Goal: Information Seeking & Learning: Learn about a topic

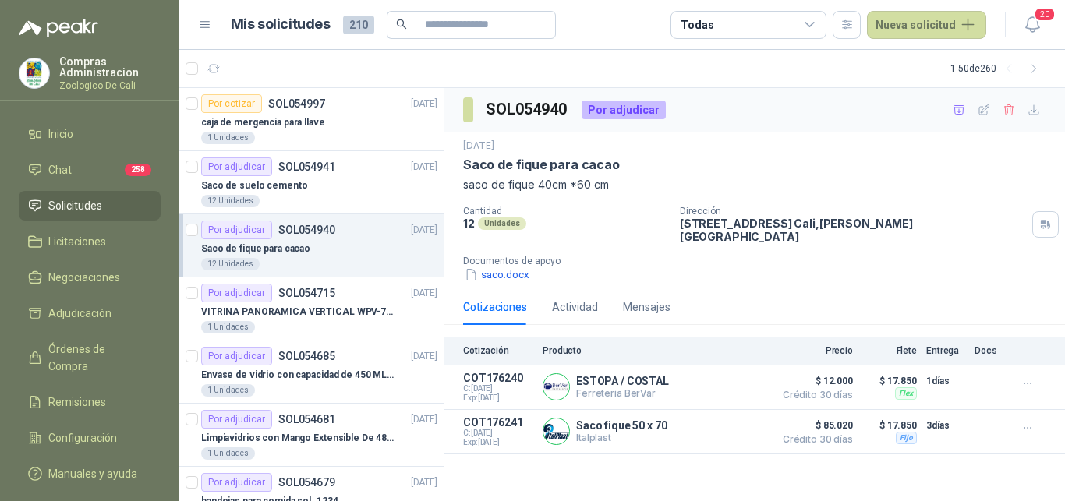
click at [80, 204] on span "Solicitudes" at bounding box center [75, 205] width 54 height 17
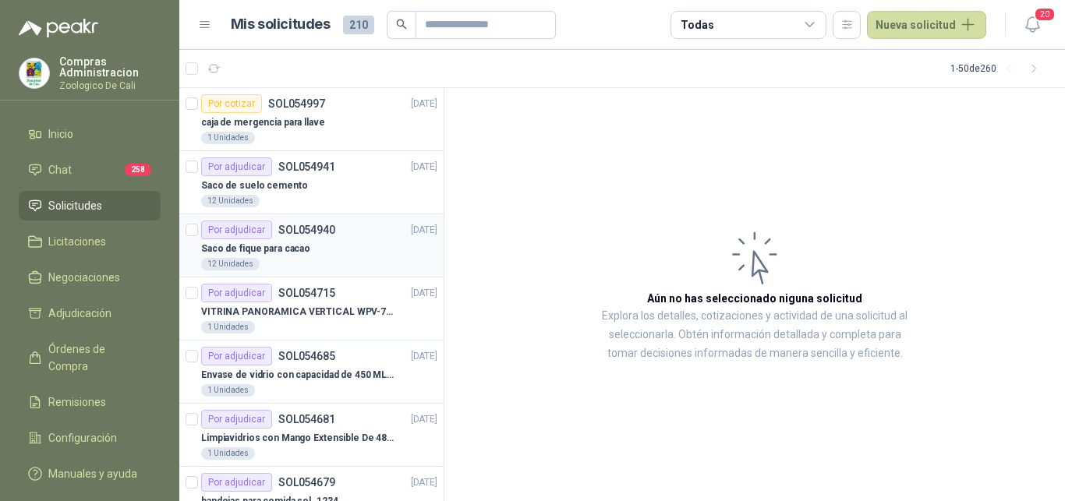
click at [284, 246] on p "Saco de fique para cacao" at bounding box center [255, 249] width 109 height 15
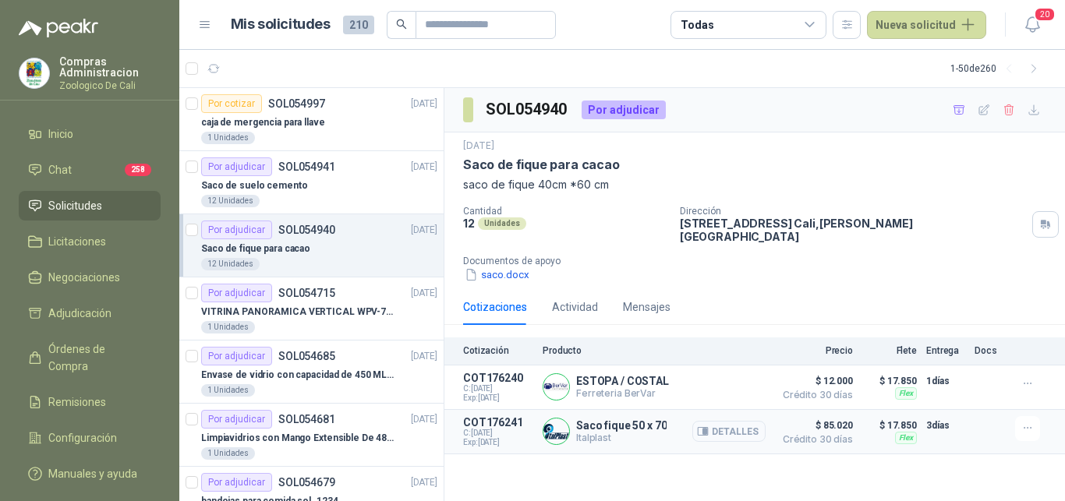
click at [743, 423] on button "Detalles" at bounding box center [728, 431] width 73 height 21
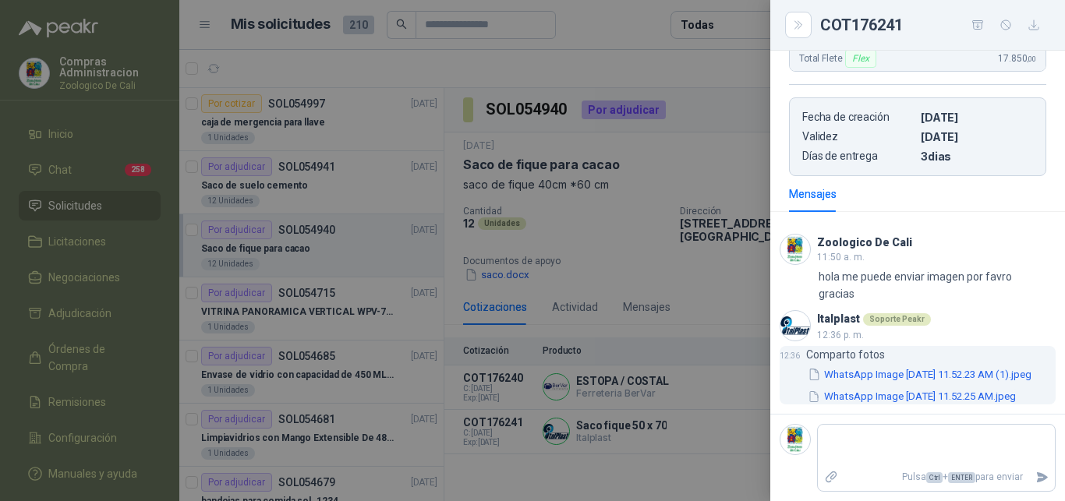
scroll to position [355, 0]
click at [869, 366] on button "WhatsApp Image [DATE] 11.52.23 AM (1).jpeg" at bounding box center [919, 374] width 227 height 16
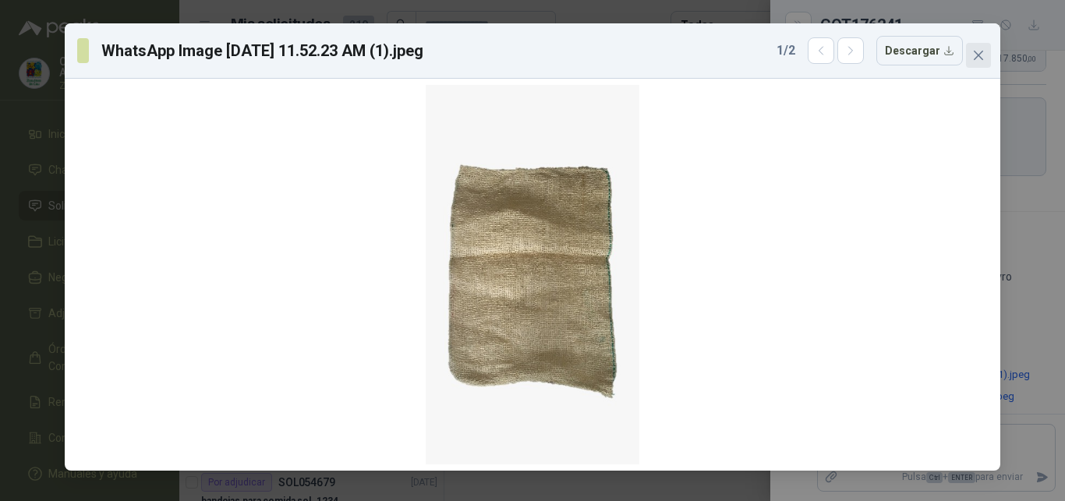
click at [982, 60] on icon "close" at bounding box center [978, 55] width 9 height 9
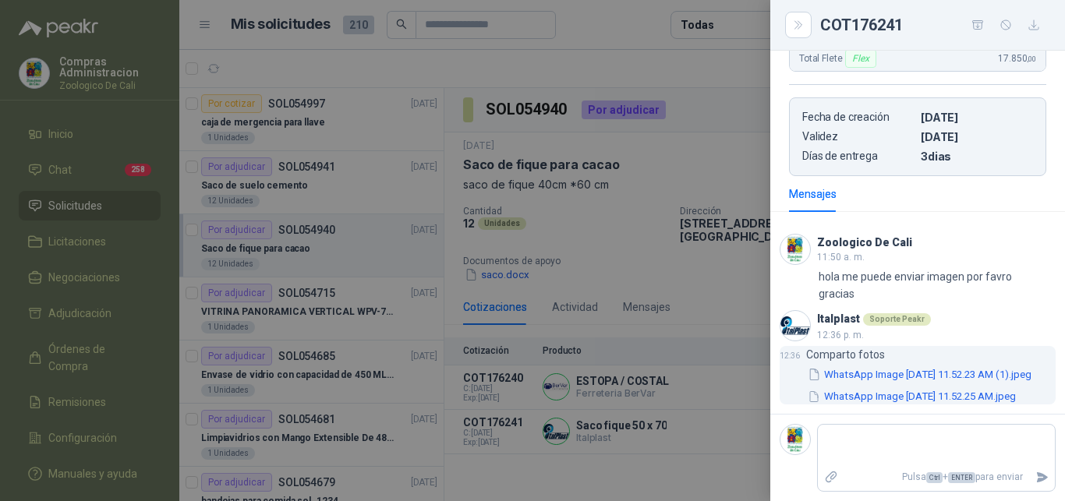
click at [894, 389] on button "WhatsApp Image [DATE] 11.52.25 AM.jpeg" at bounding box center [911, 397] width 211 height 16
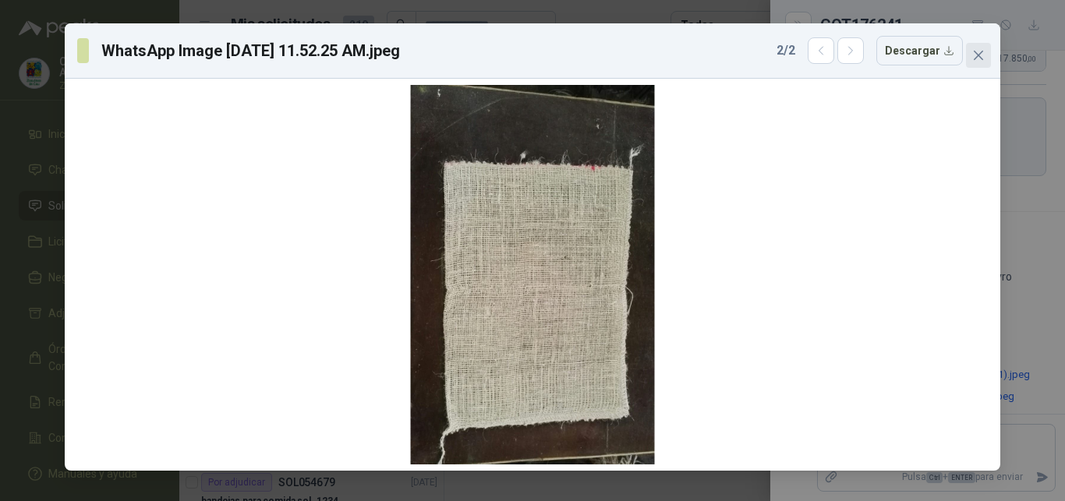
click at [975, 55] on icon "close" at bounding box center [978, 55] width 12 height 12
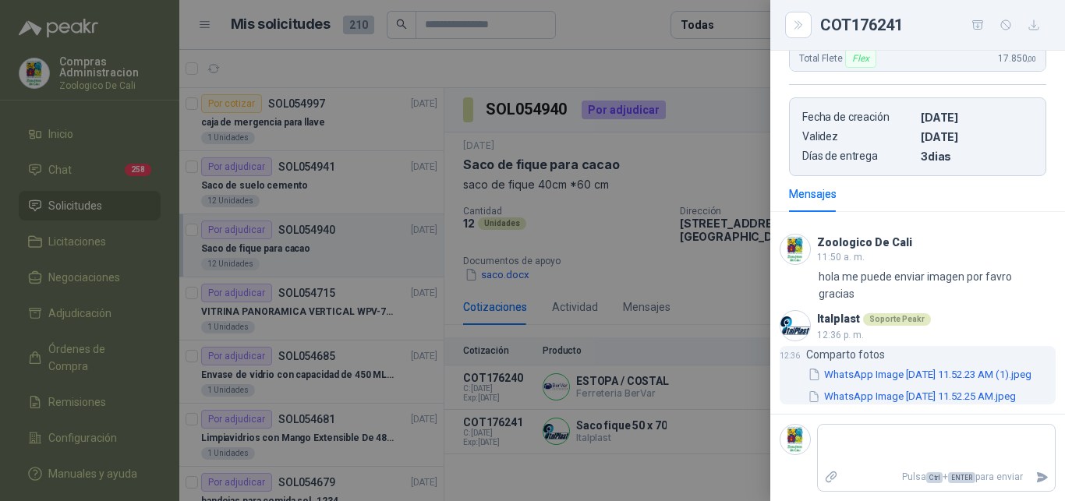
click at [859, 366] on button "WhatsApp Image [DATE] 11.52.23 AM (1).jpeg" at bounding box center [919, 374] width 227 height 16
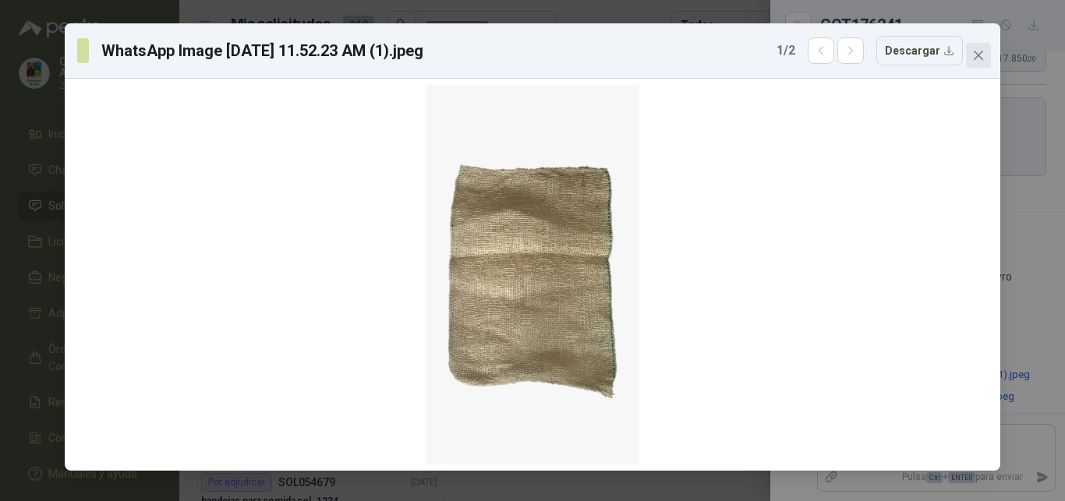
click at [976, 56] on icon "close" at bounding box center [978, 55] width 12 height 12
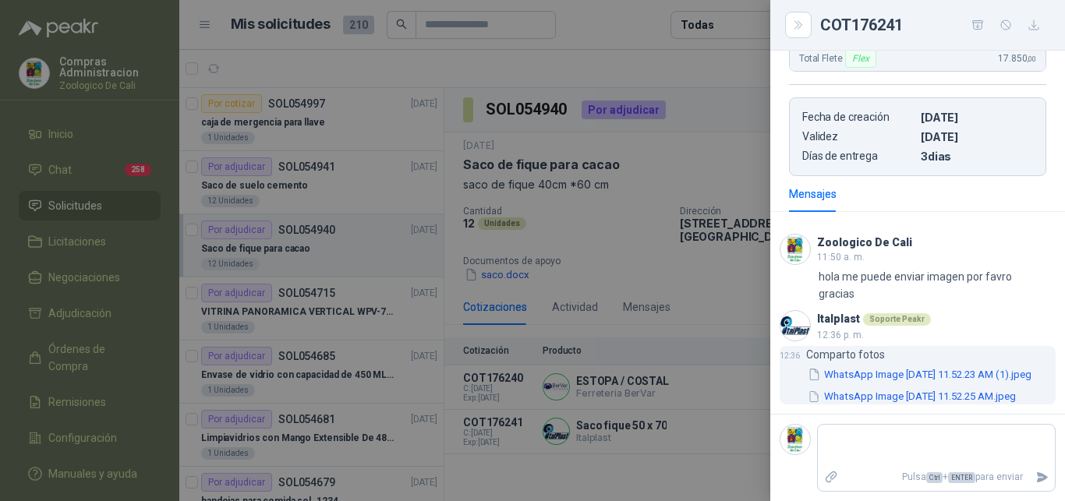
click at [861, 366] on button "WhatsApp Image [DATE] 11.52.23 AM (1).jpeg" at bounding box center [919, 374] width 227 height 16
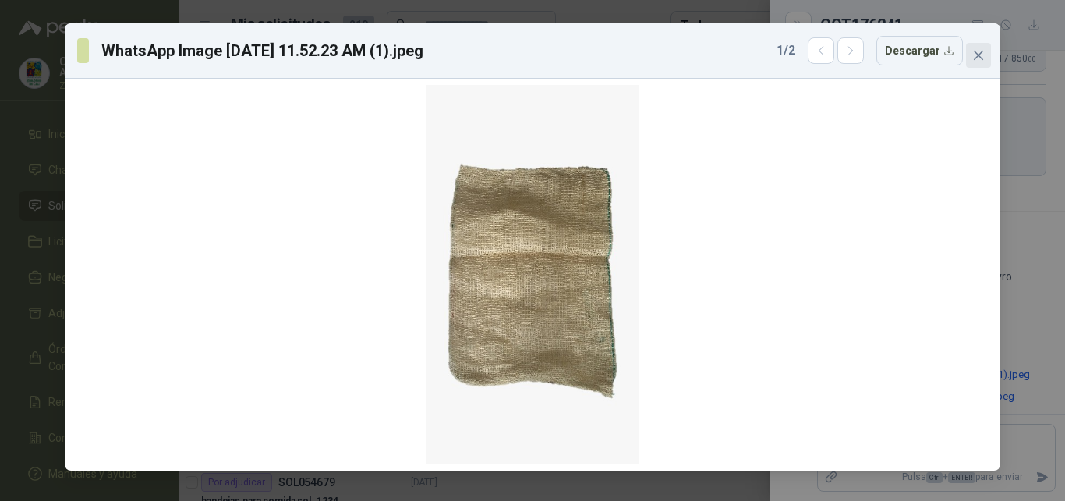
click at [987, 53] on span "Close" at bounding box center [978, 55] width 25 height 12
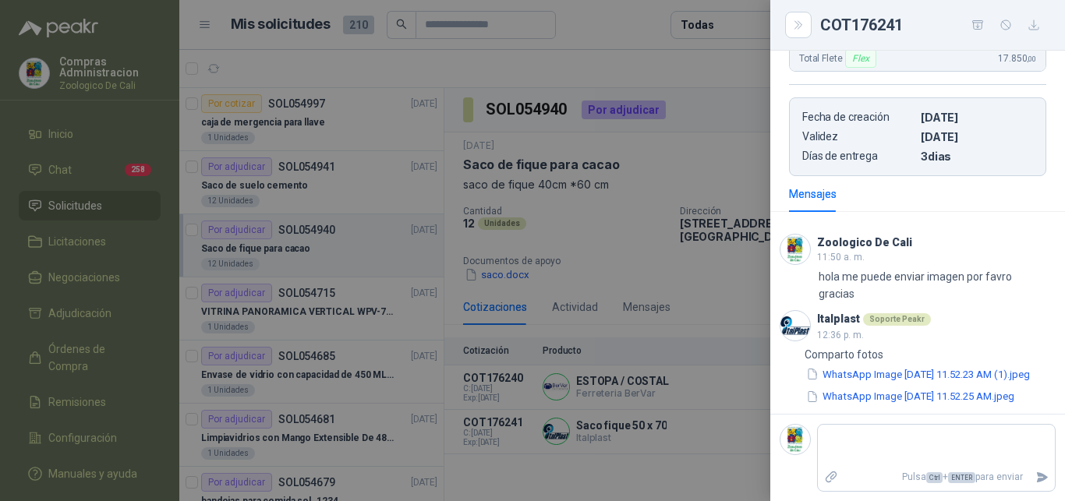
click at [647, 255] on div at bounding box center [532, 250] width 1065 height 501
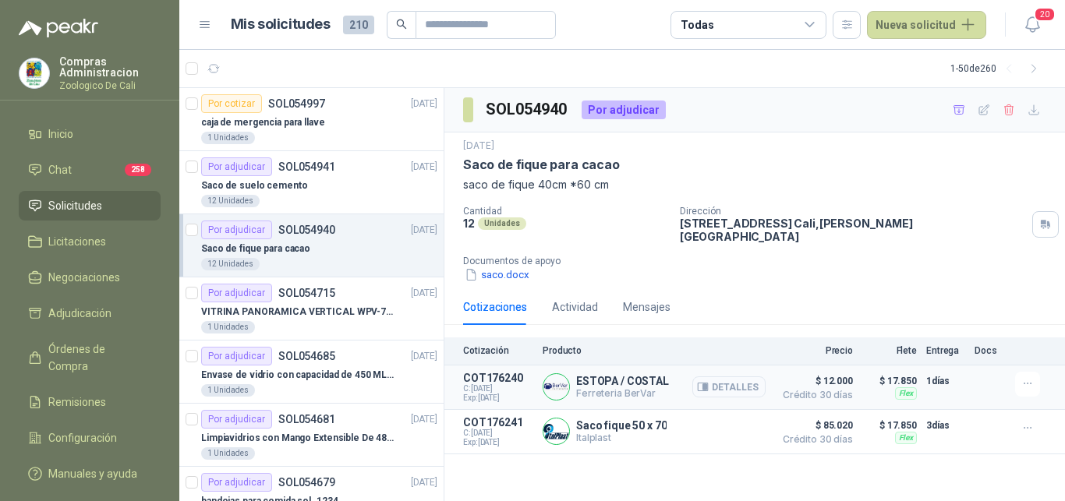
click at [737, 377] on button "Detalles" at bounding box center [728, 387] width 73 height 21
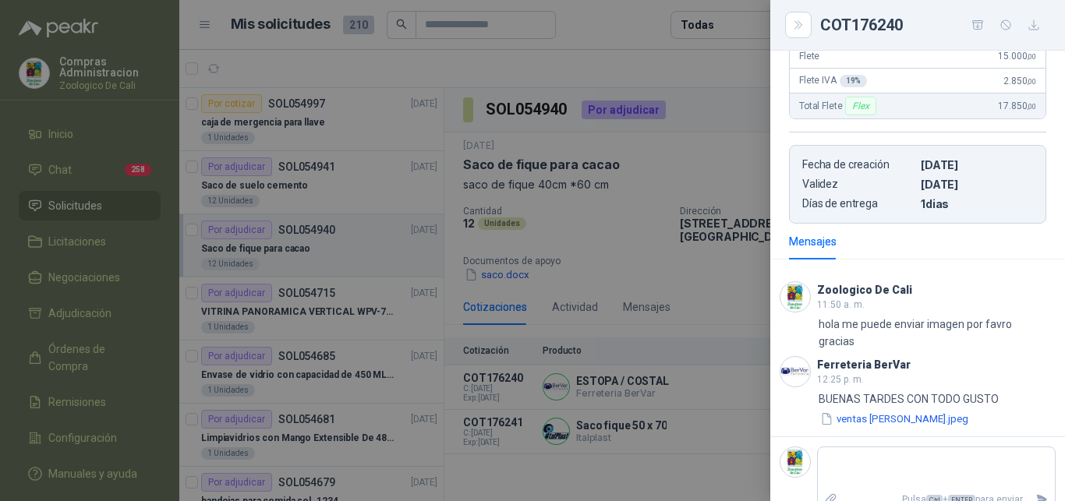
scroll to position [306, 0]
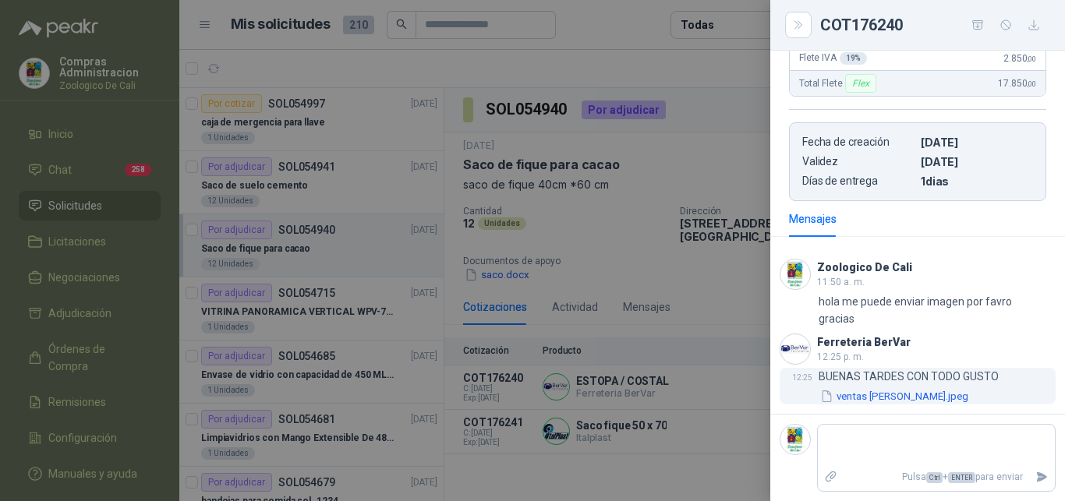
click at [860, 394] on button "ventas [PERSON_NAME].jpeg" at bounding box center [894, 396] width 151 height 16
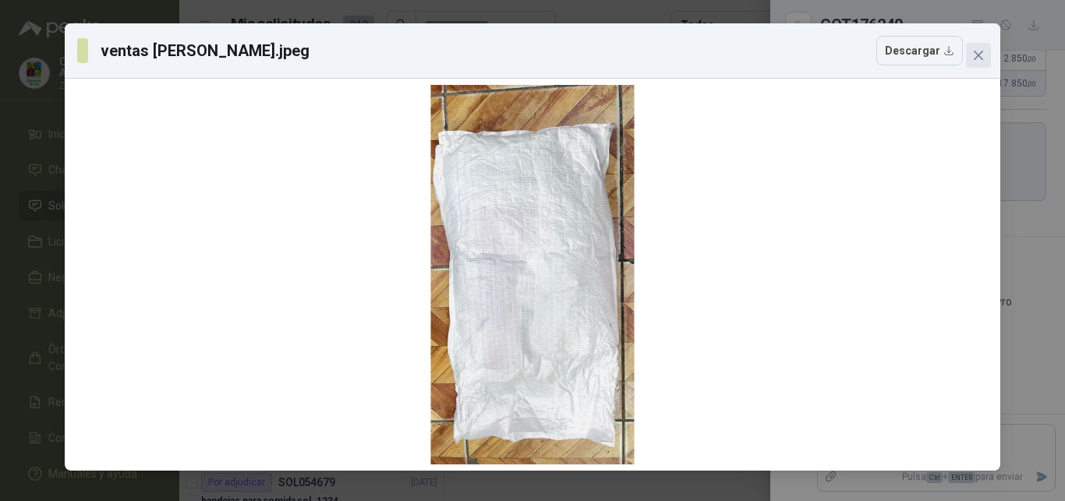
click at [985, 53] on span "Close" at bounding box center [978, 55] width 25 height 12
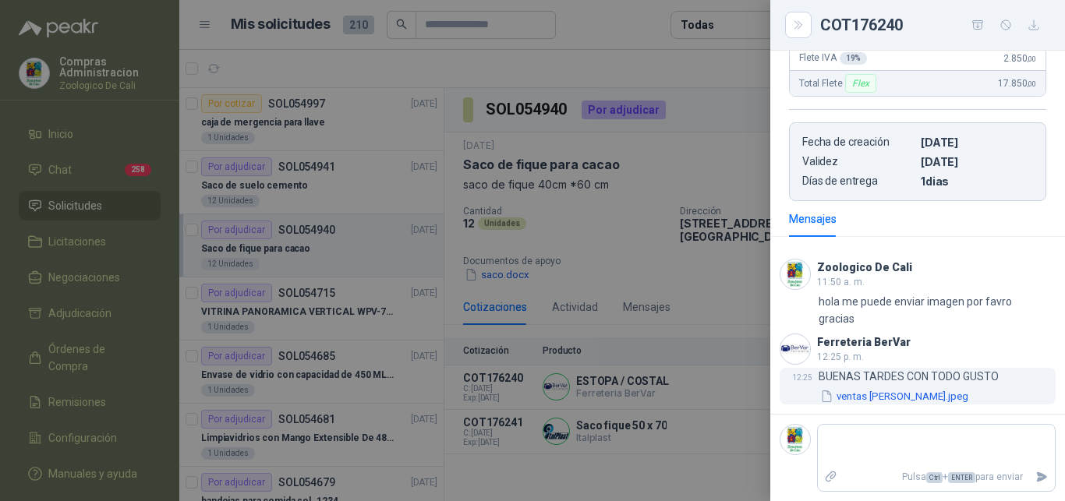
click at [868, 395] on button "ventas [PERSON_NAME].jpeg" at bounding box center [894, 396] width 151 height 16
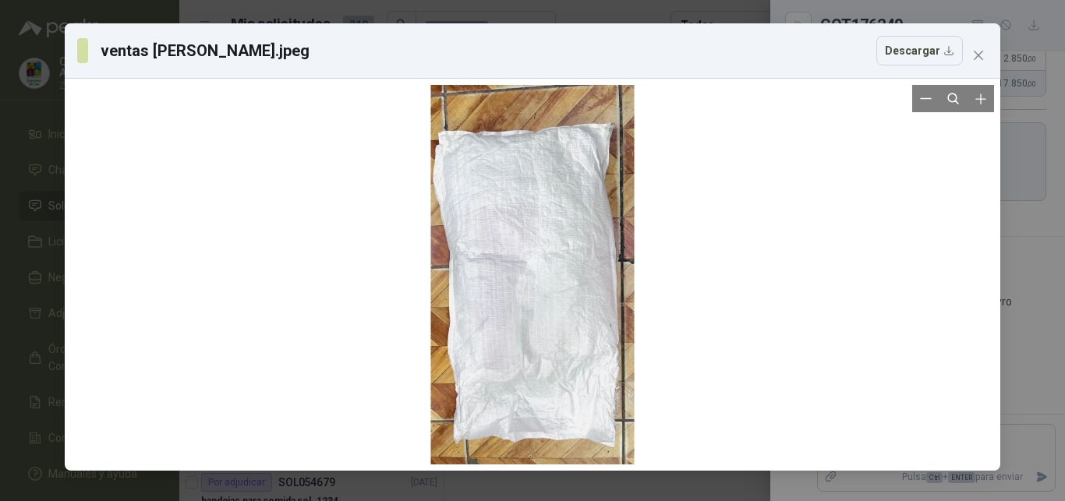
click at [541, 336] on div at bounding box center [532, 275] width 203 height 380
click at [988, 55] on span "Close" at bounding box center [978, 55] width 25 height 12
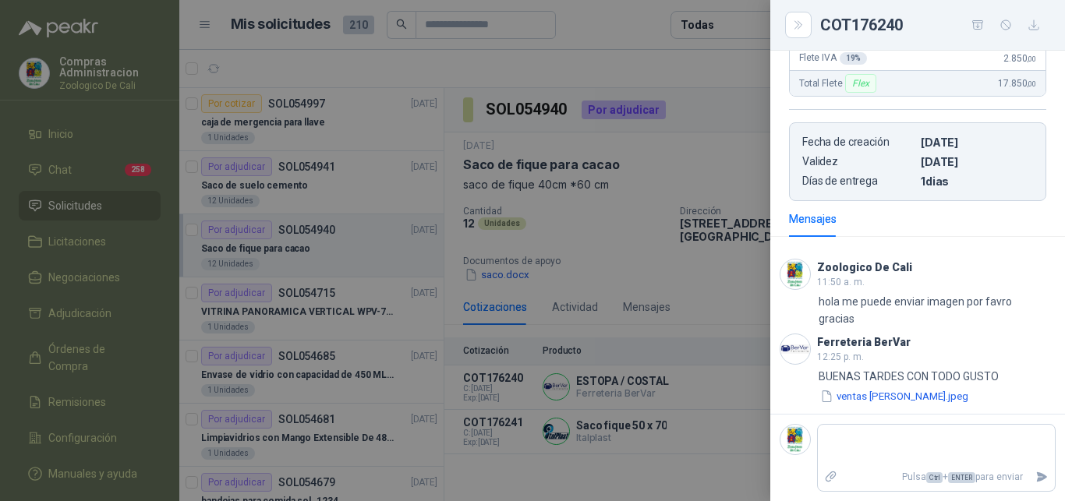
click at [642, 451] on div at bounding box center [532, 250] width 1065 height 501
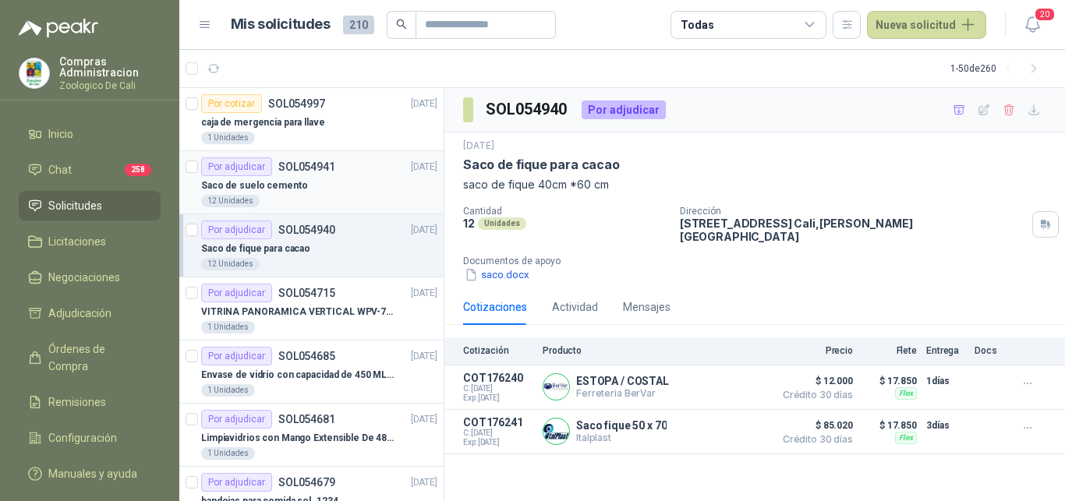
click at [293, 182] on p "Saco de suelo cemento" at bounding box center [254, 186] width 106 height 15
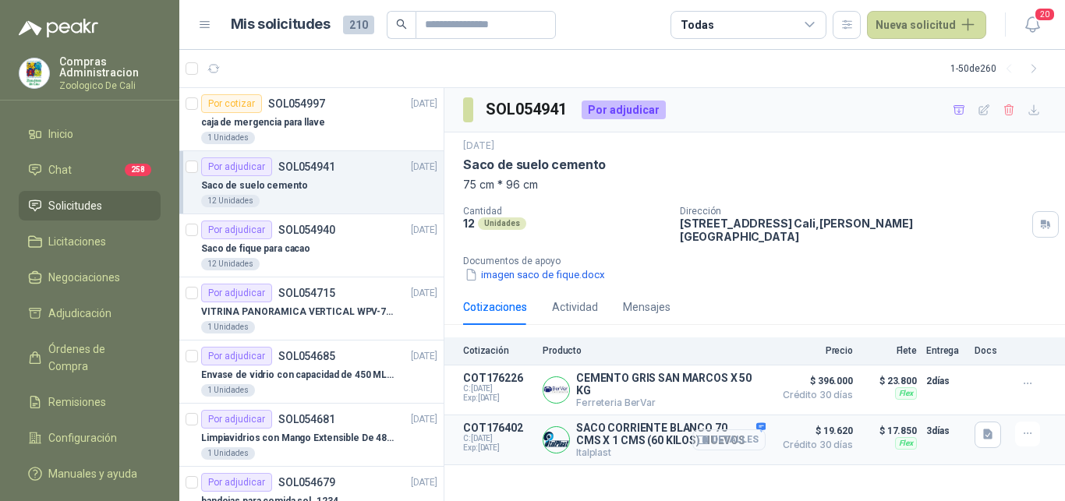
click at [734, 430] on button "Detalles" at bounding box center [728, 440] width 73 height 21
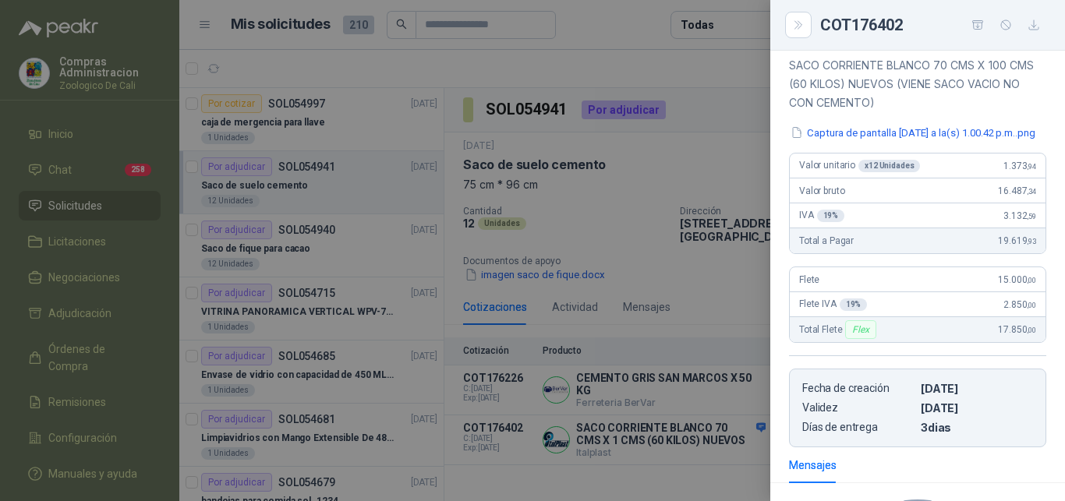
scroll to position [178, 0]
click at [912, 143] on button "Captura de pantalla [DATE] a la(s) 1.00.42 p.m..png" at bounding box center [913, 135] width 248 height 16
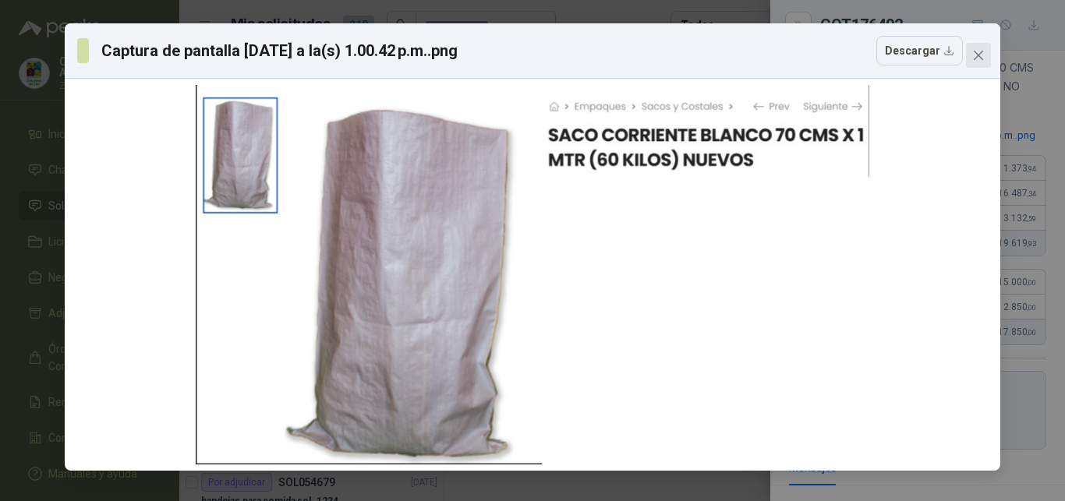
click at [976, 54] on icon "close" at bounding box center [978, 55] width 9 height 9
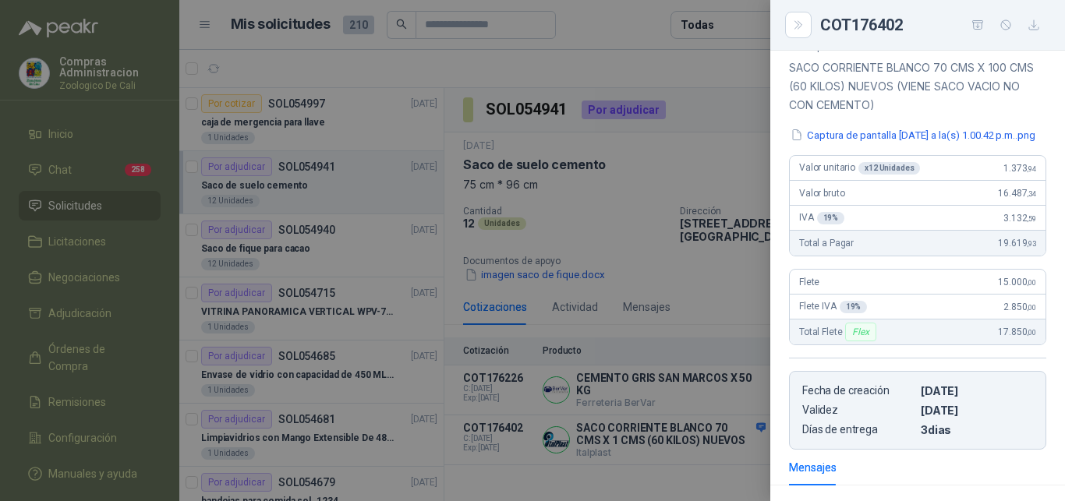
click at [683, 288] on div at bounding box center [532, 250] width 1065 height 501
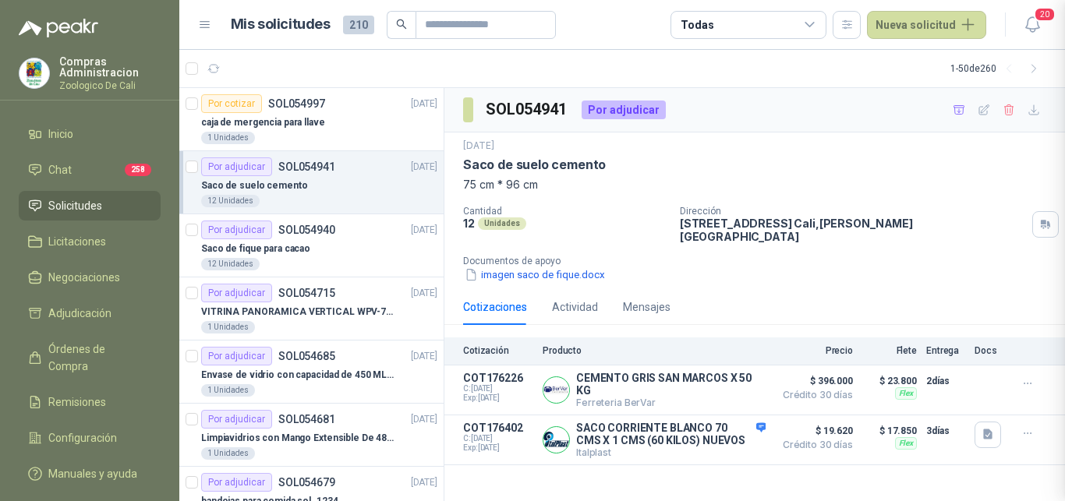
scroll to position [416, 0]
click at [746, 380] on button "Detalles" at bounding box center [728, 390] width 73 height 21
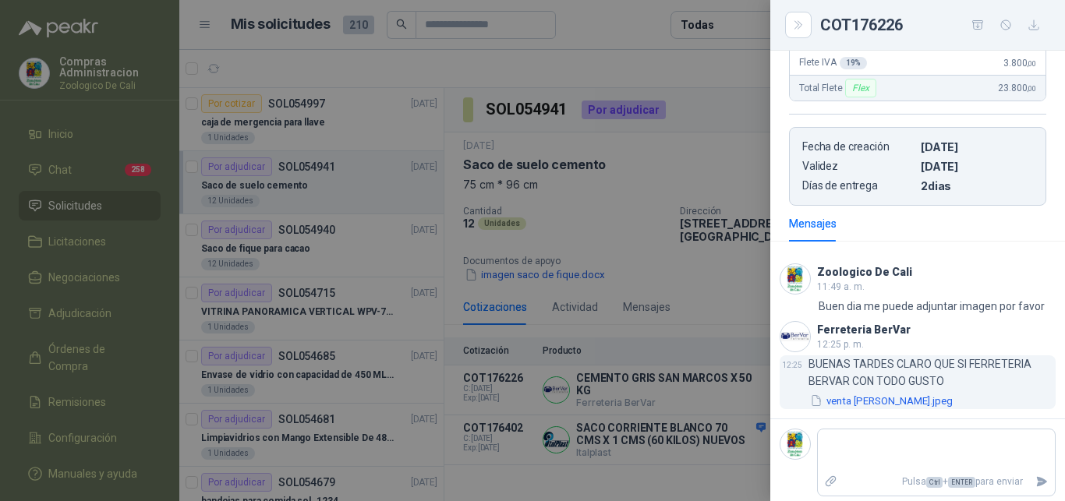
scroll to position [324, 0]
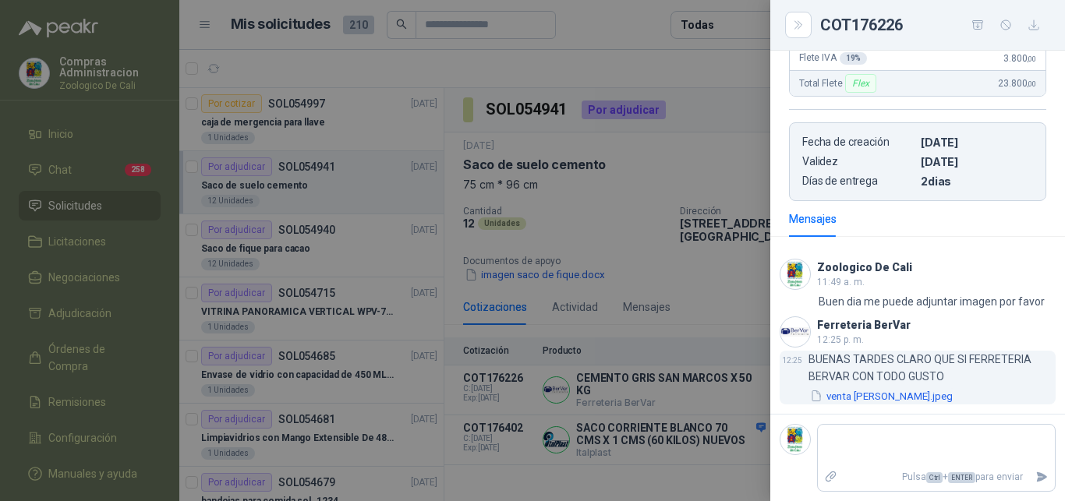
click at [847, 396] on button "venta [PERSON_NAME].jpeg" at bounding box center [881, 396] width 146 height 16
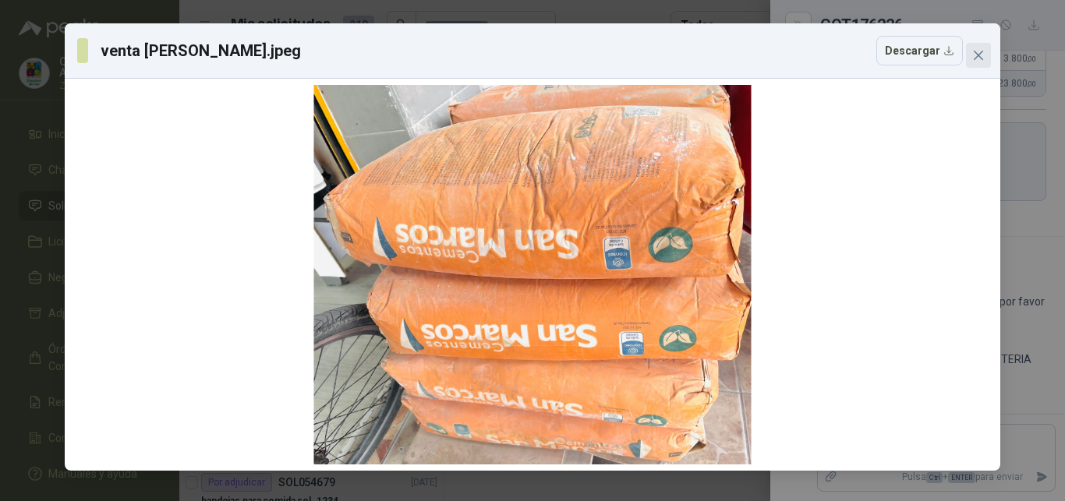
click at [979, 57] on icon "close" at bounding box center [978, 55] width 9 height 9
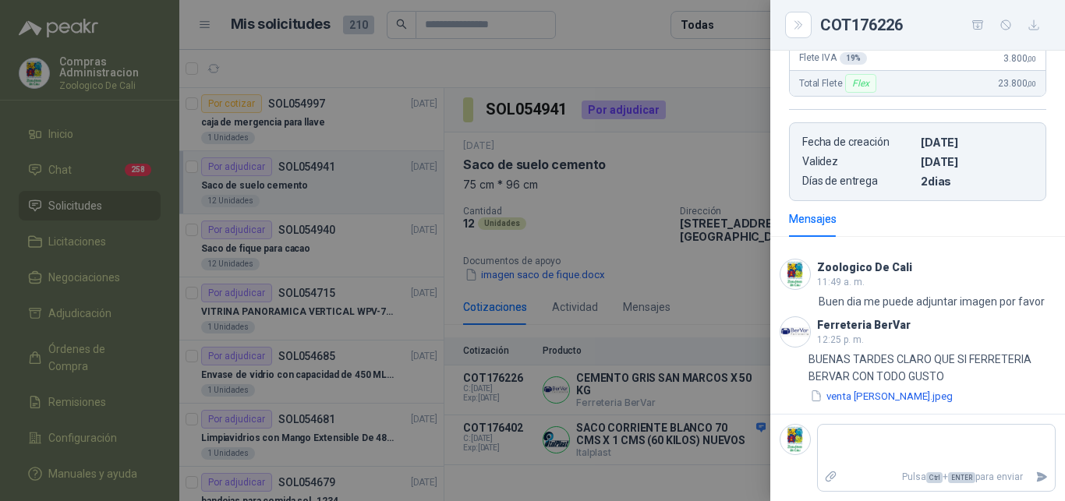
click at [515, 65] on div at bounding box center [532, 250] width 1065 height 501
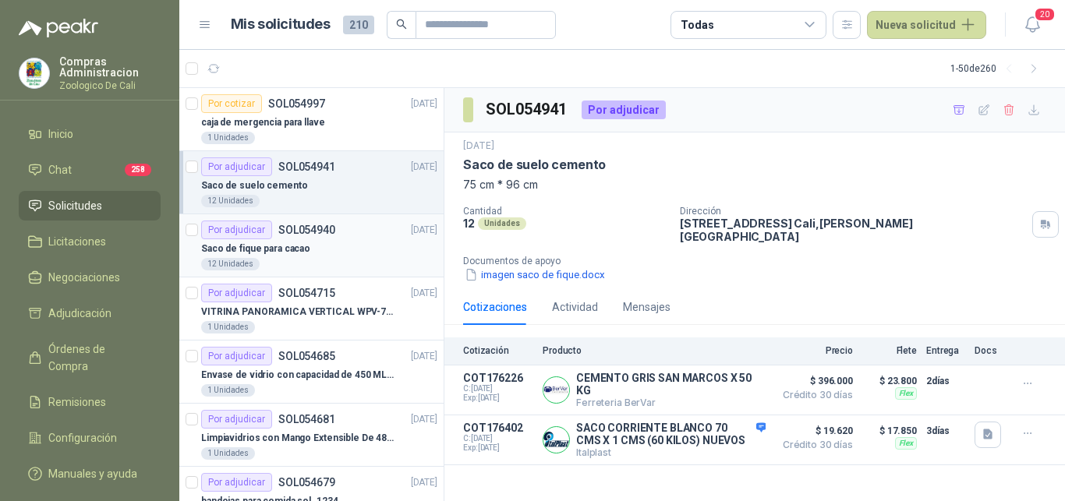
click at [292, 249] on p "Saco de fique para cacao" at bounding box center [255, 249] width 109 height 15
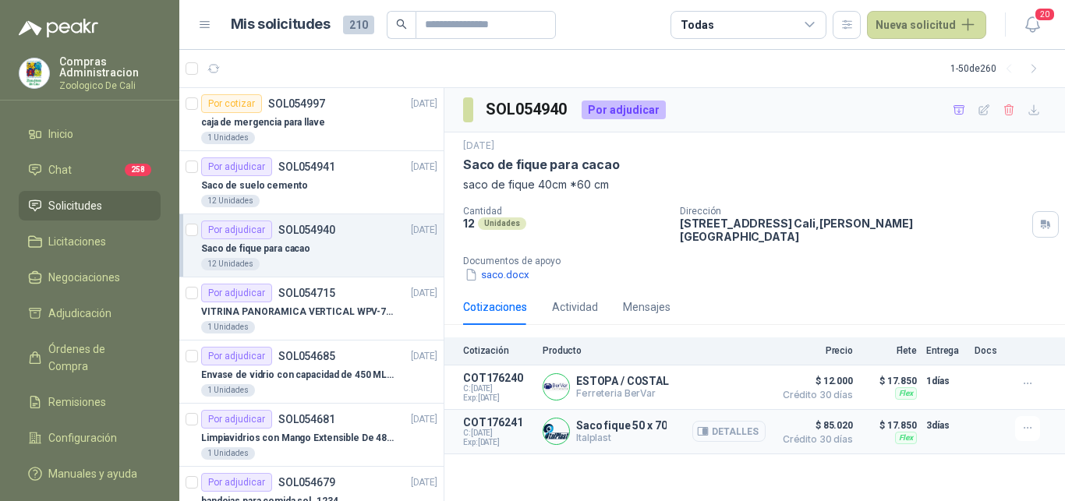
click at [735, 423] on button "Detalles" at bounding box center [728, 431] width 73 height 21
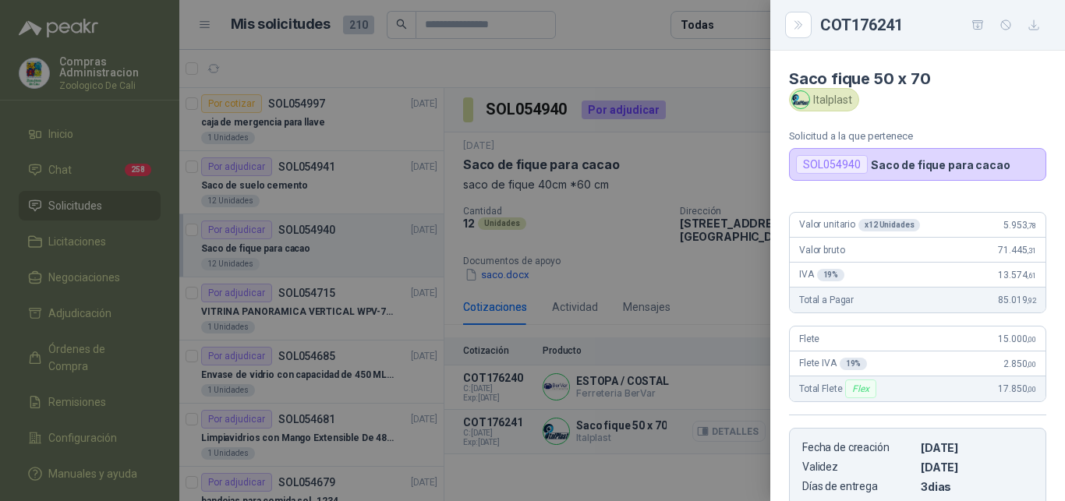
scroll to position [347, 0]
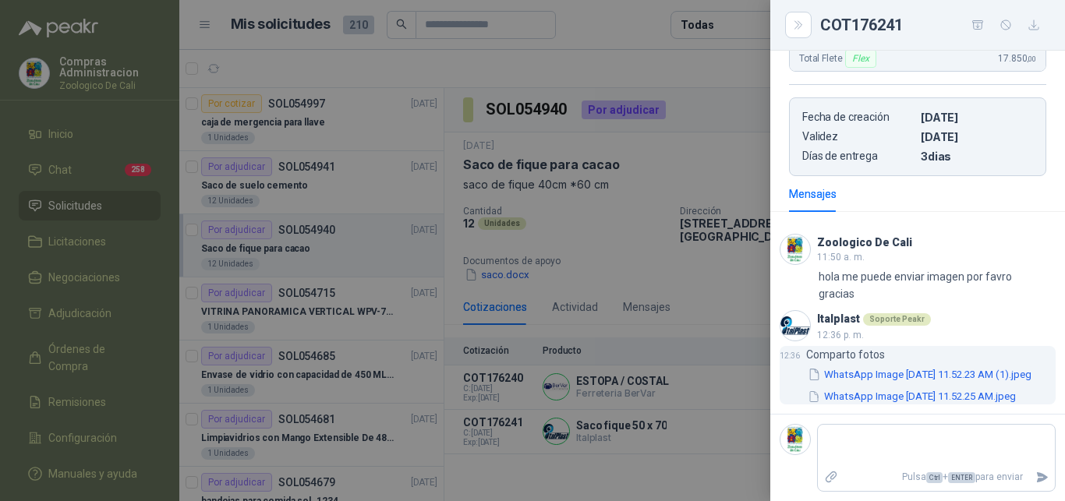
click at [861, 366] on button "WhatsApp Image [DATE] 11.52.23 AM (1).jpeg" at bounding box center [919, 374] width 227 height 16
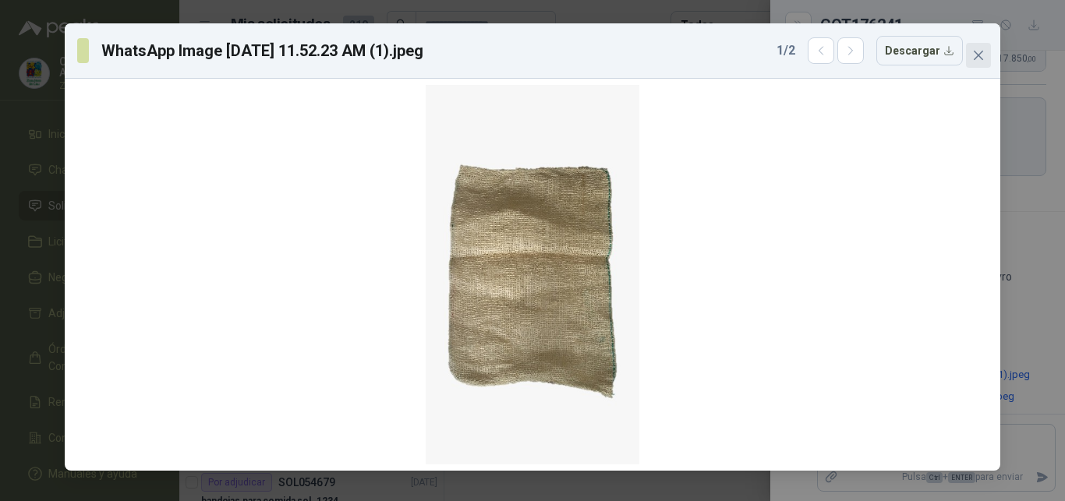
click at [983, 61] on icon "close" at bounding box center [978, 55] width 12 height 12
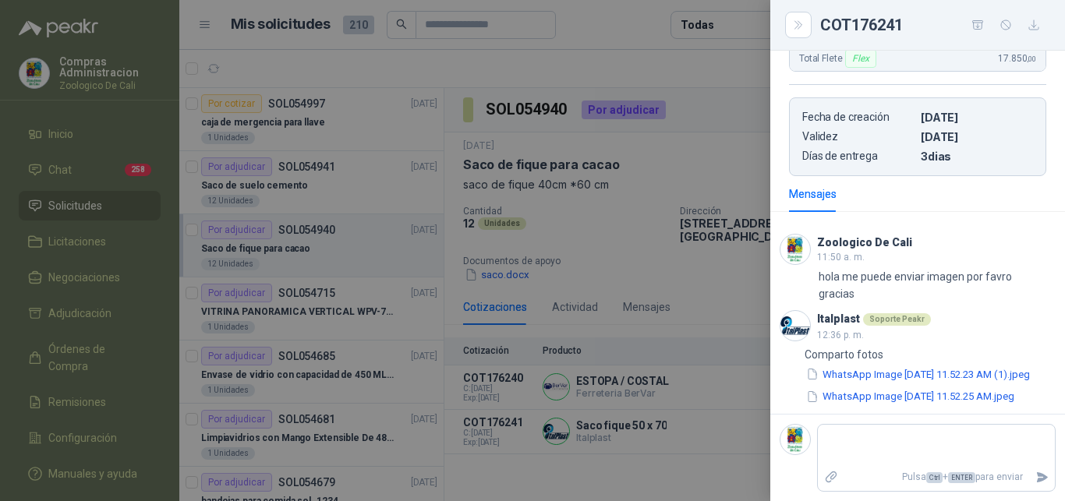
click at [732, 93] on div at bounding box center [532, 250] width 1065 height 501
